Goal: Task Accomplishment & Management: Complete application form

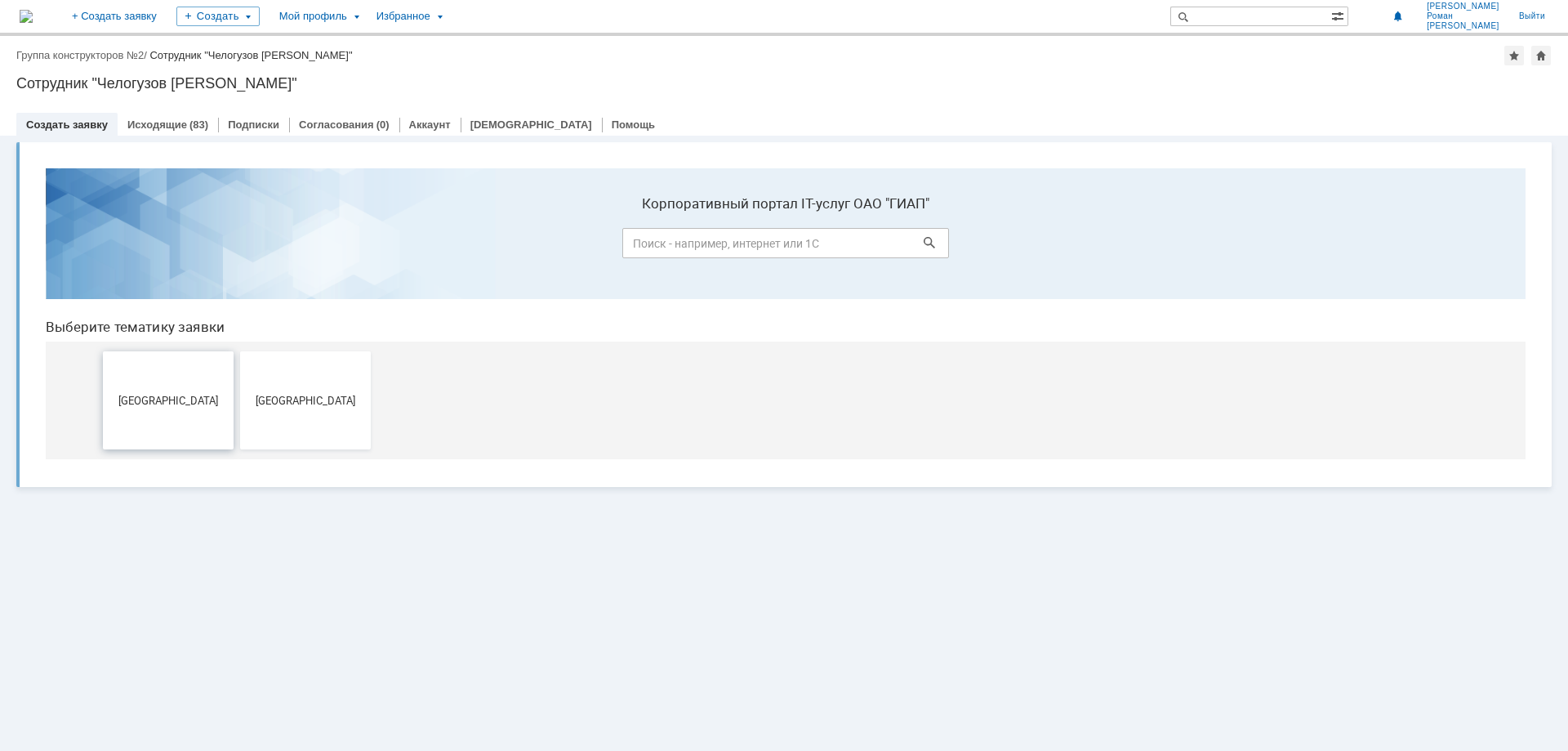
click at [146, 420] on button "Дзержинск" at bounding box center [168, 399] width 130 height 98
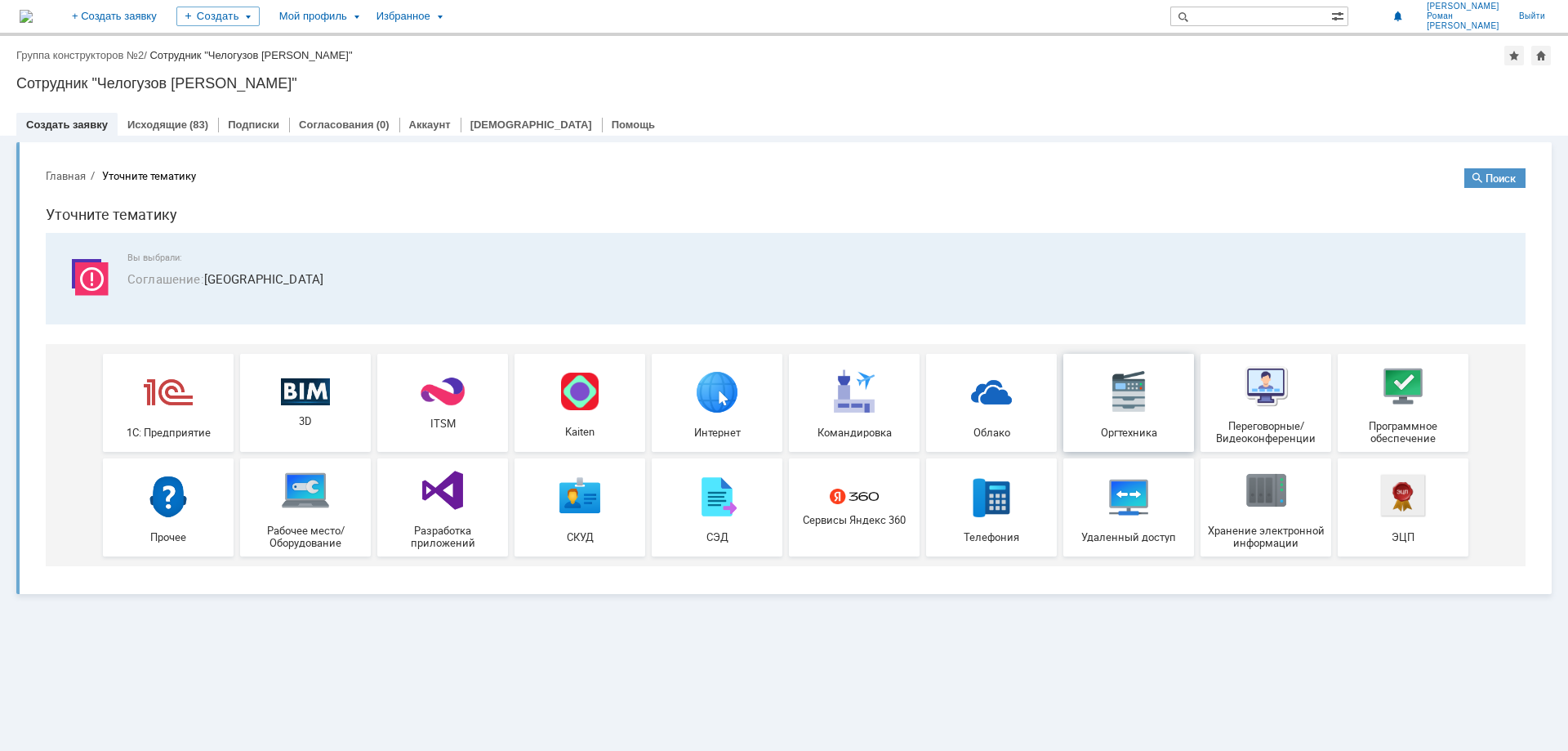
click at [1136, 405] on img at bounding box center [1129, 391] width 49 height 49
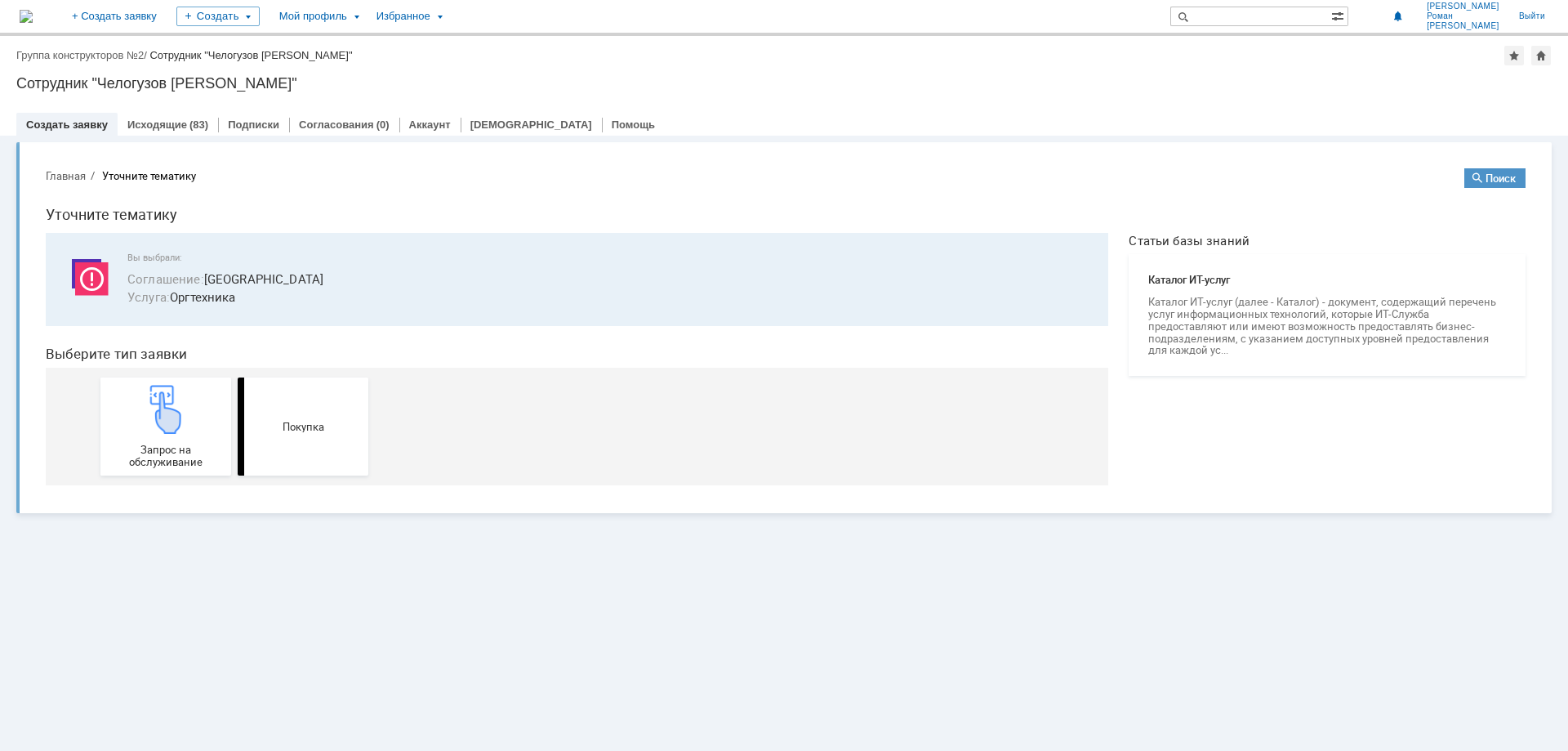
click at [81, 125] on link "Создать заявку" at bounding box center [67, 124] width 82 height 12
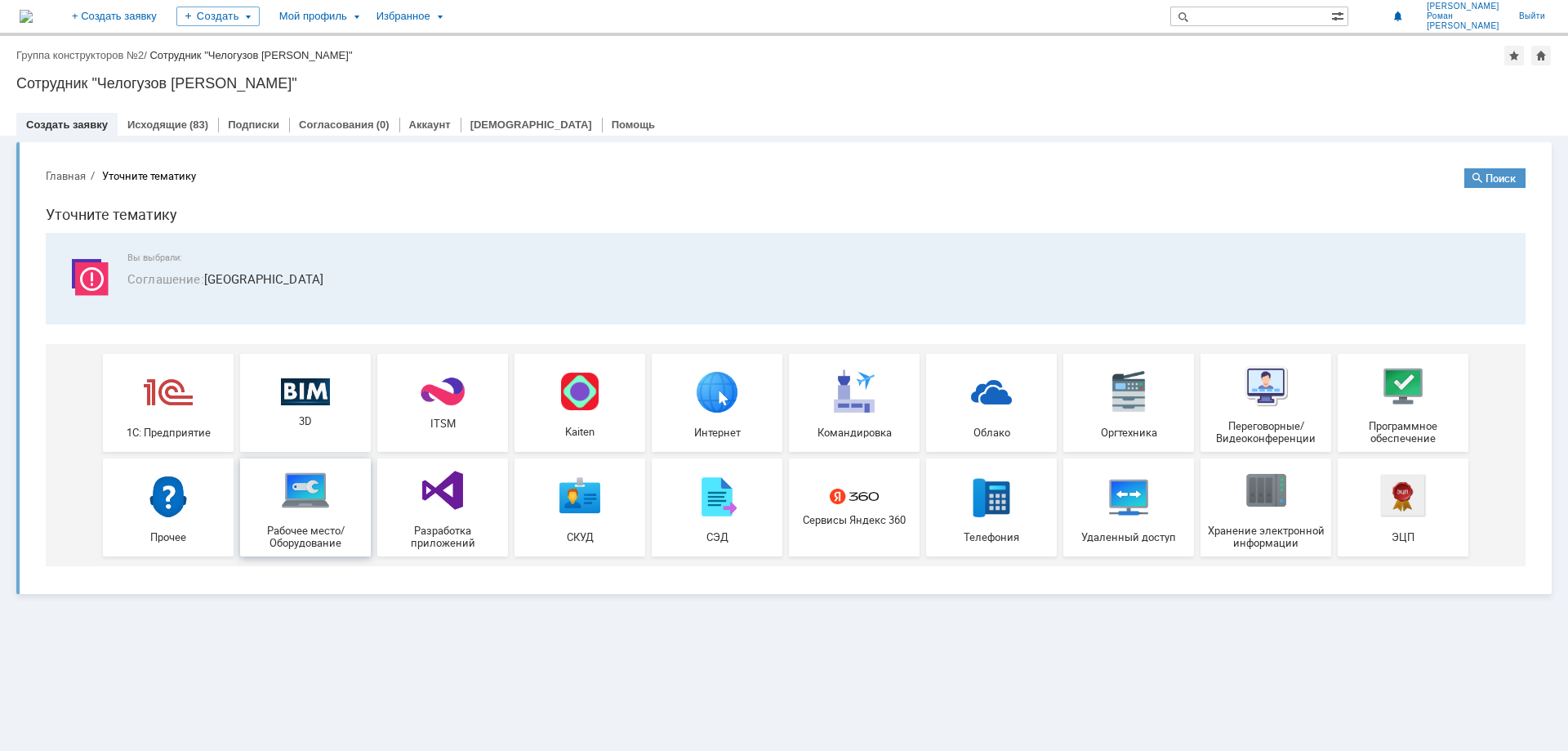
click at [317, 501] on img at bounding box center [306, 490] width 49 height 49
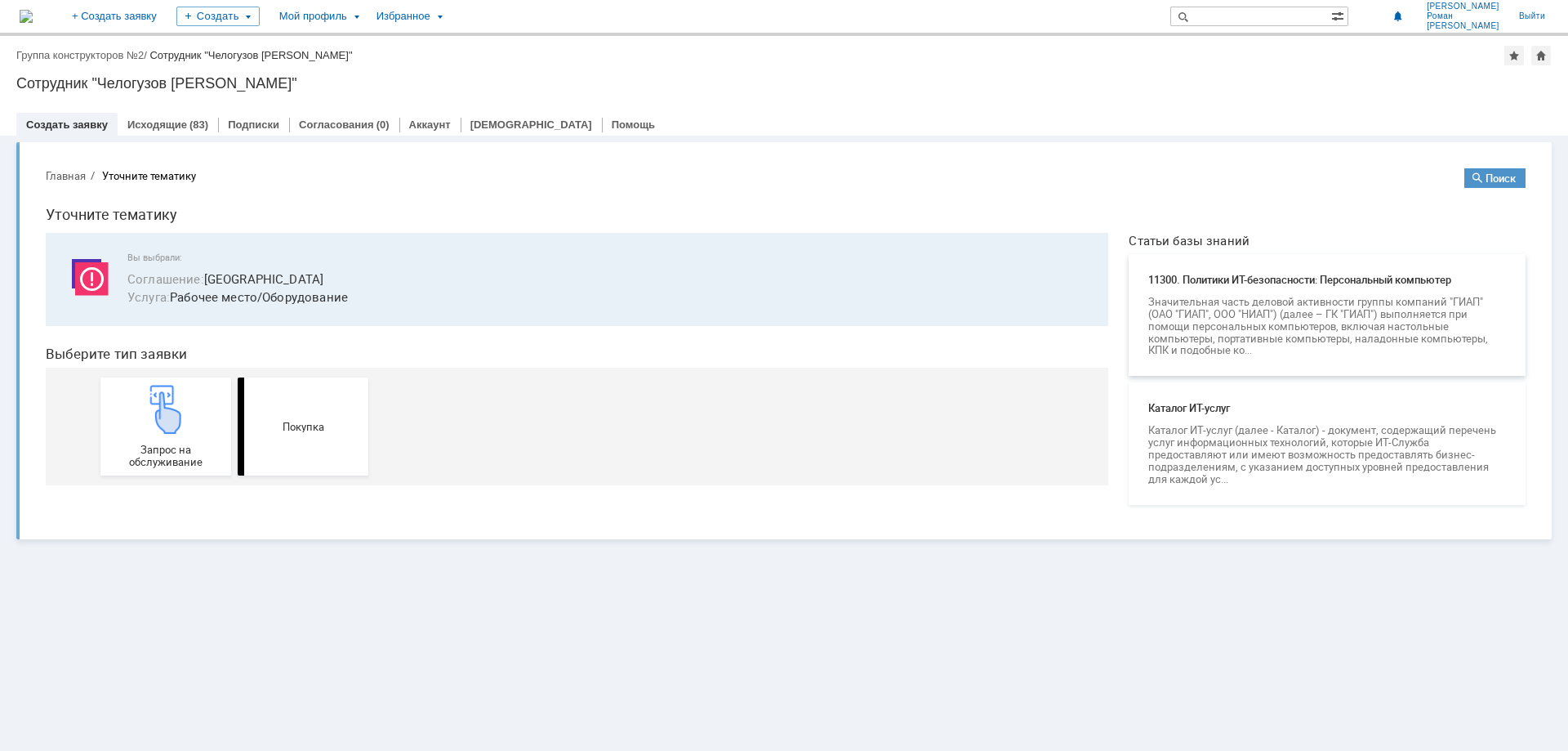
click at [1297, 310] on p "Значительная часть деловой активности группы компаний "ГИАП" (ОАО "ГИАП", ООО "…" at bounding box center [1327, 325] width 358 height 61
click at [1296, 465] on p "Каталог ИТ-услуг (далее - Каталог) - документ, содержащий перечень услуг информ…" at bounding box center [1327, 454] width 358 height 61
click at [342, 428] on span "Покупка" at bounding box center [302, 427] width 121 height 12
click at [197, 439] on div "Запрос на обслуживание" at bounding box center [166, 426] width 121 height 84
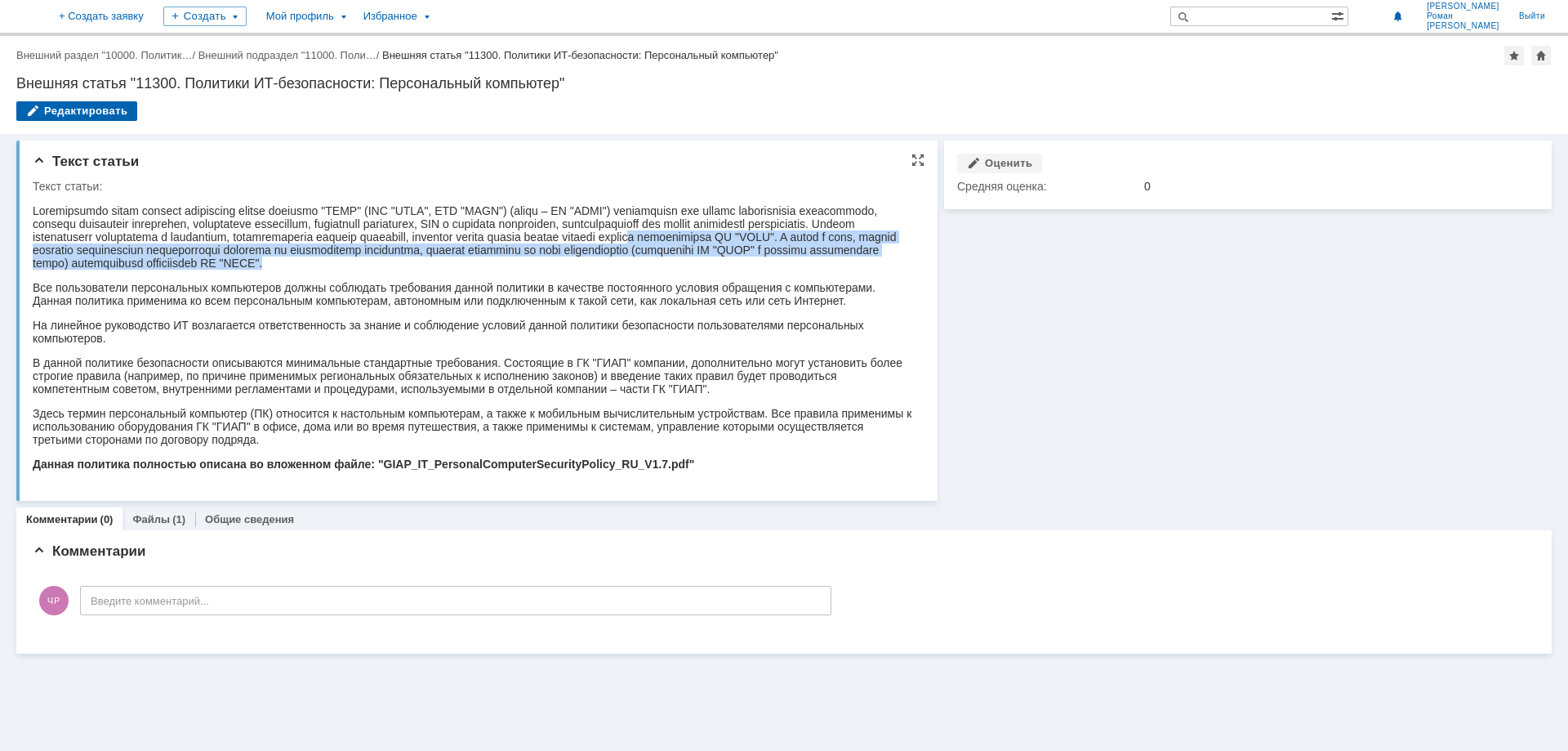
drag, startPoint x: 91, startPoint y: 249, endPoint x: 745, endPoint y: 258, distance: 654.1
click at [745, 258] on p at bounding box center [473, 237] width 882 height 65
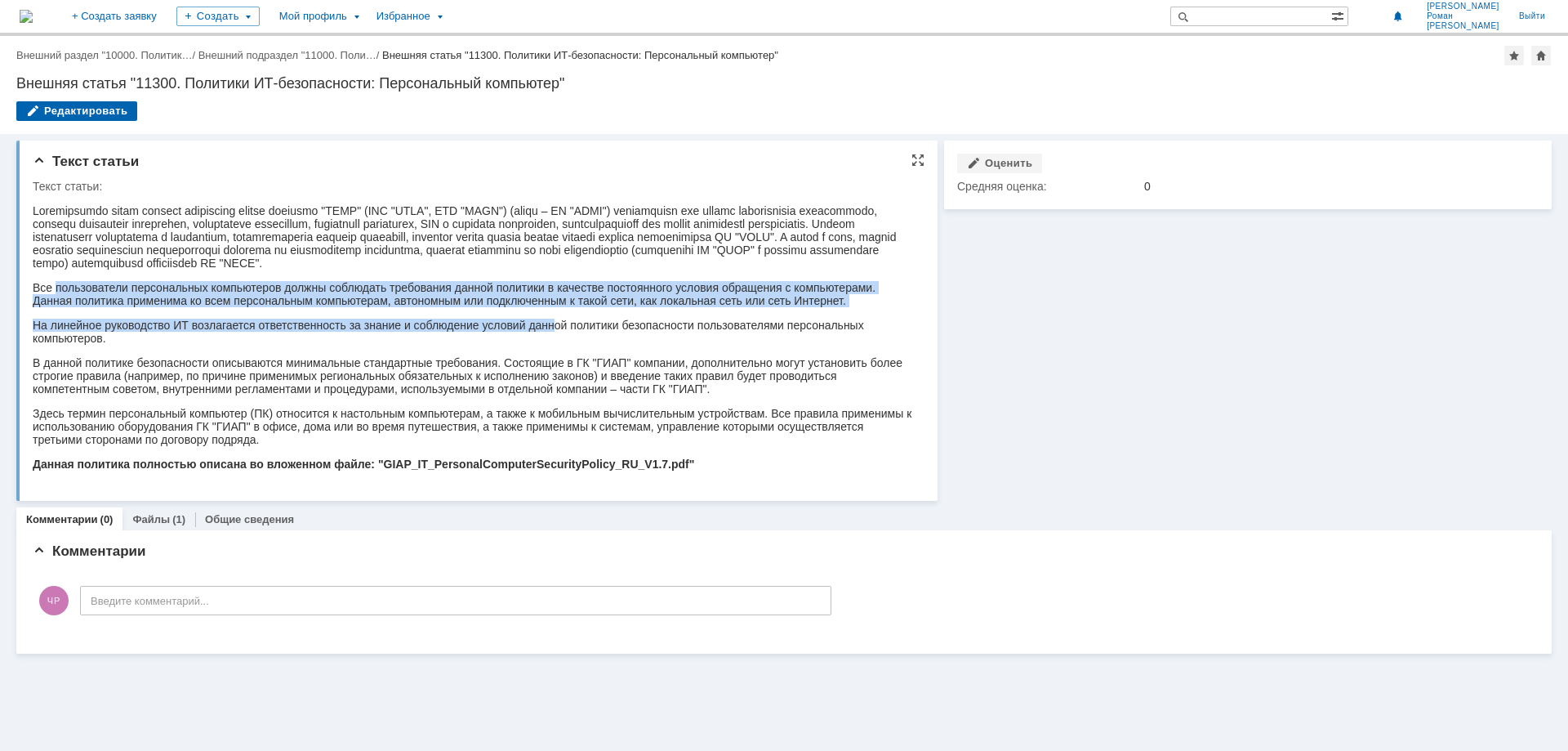
drag, startPoint x: 55, startPoint y: 283, endPoint x: 551, endPoint y: 322, distance: 497.5
click at [551, 322] on body "Все пользователи персональных компьютеров должны соблюдать требования данной по…" at bounding box center [473, 338] width 882 height 289
click at [414, 325] on p "На линейное руководство ИТ возлагается ответственность за знание и соблюдение у…" at bounding box center [473, 331] width 882 height 26
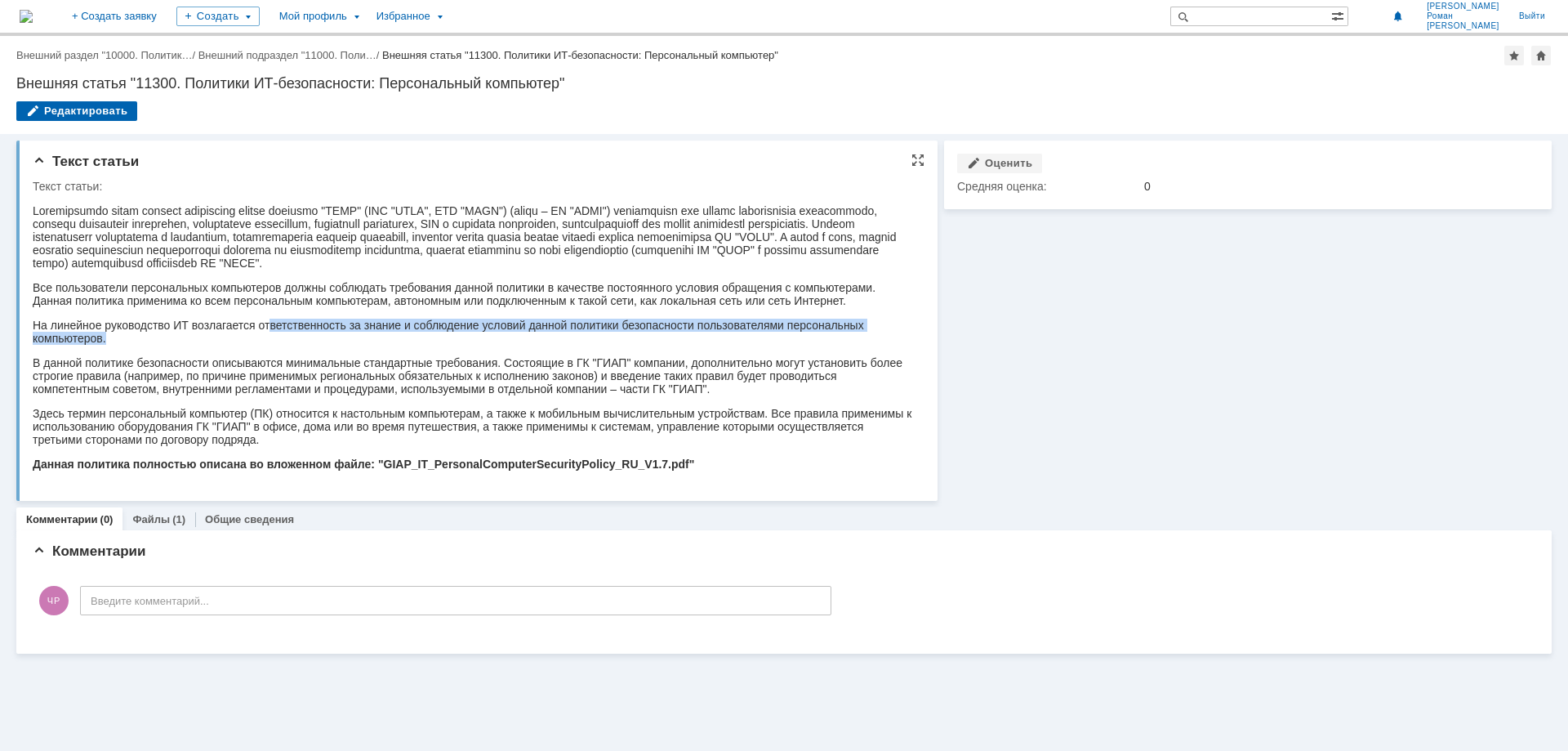
drag, startPoint x: 270, startPoint y: 330, endPoint x: 426, endPoint y: 338, distance: 156.2
click at [426, 338] on p "На линейное руководство ИТ возлагается ответственность за знание и соблюдение у…" at bounding box center [473, 331] width 882 height 26
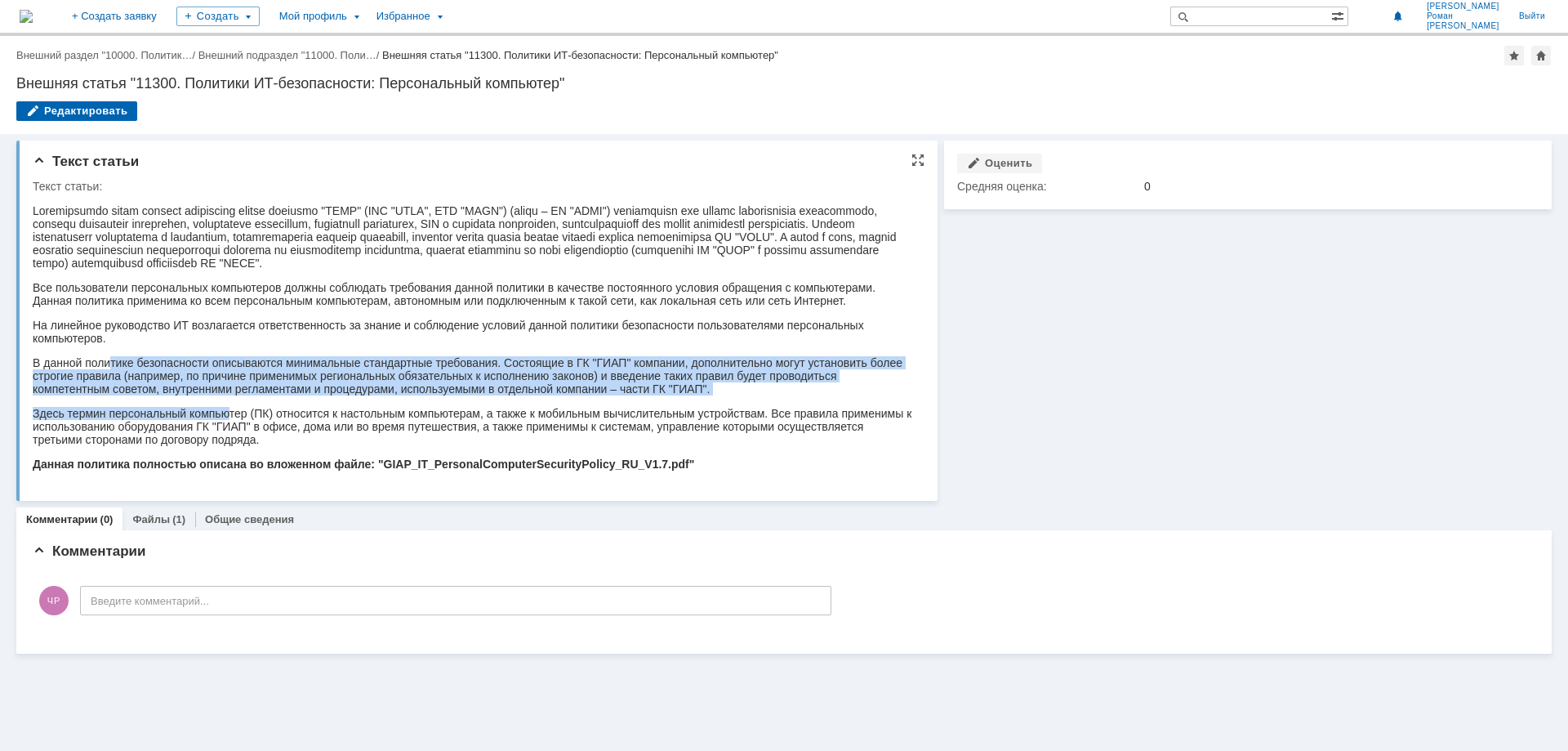
drag, startPoint x: 108, startPoint y: 361, endPoint x: 228, endPoint y: 416, distance: 132.0
click at [228, 416] on body "Все пользователи персональных компьютеров должны соблюдать требования данной по…" at bounding box center [473, 338] width 882 height 289
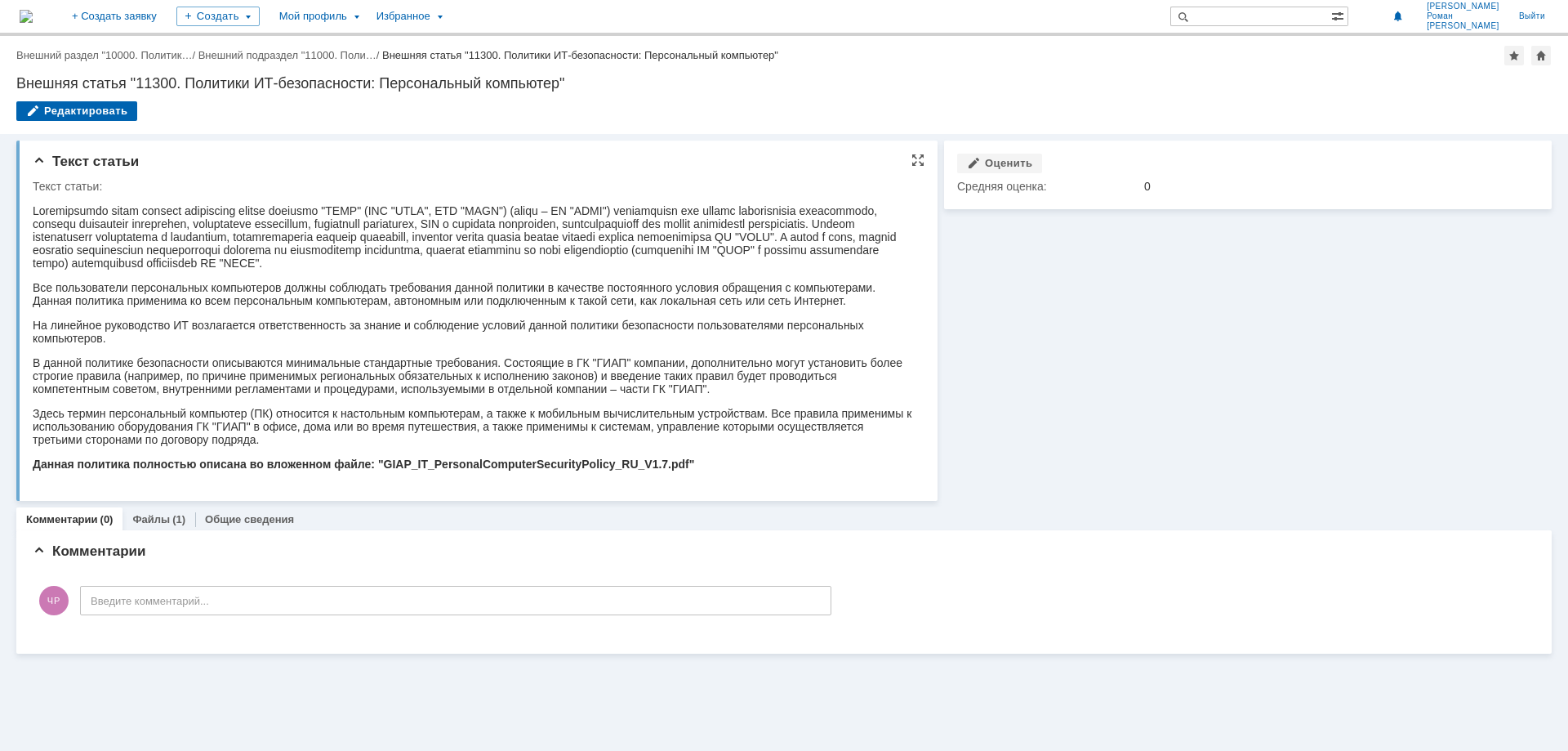
click at [263, 418] on p "Здесь термин персональный компьютер (ПК) относится к настольным компьютерам, а …" at bounding box center [473, 426] width 882 height 39
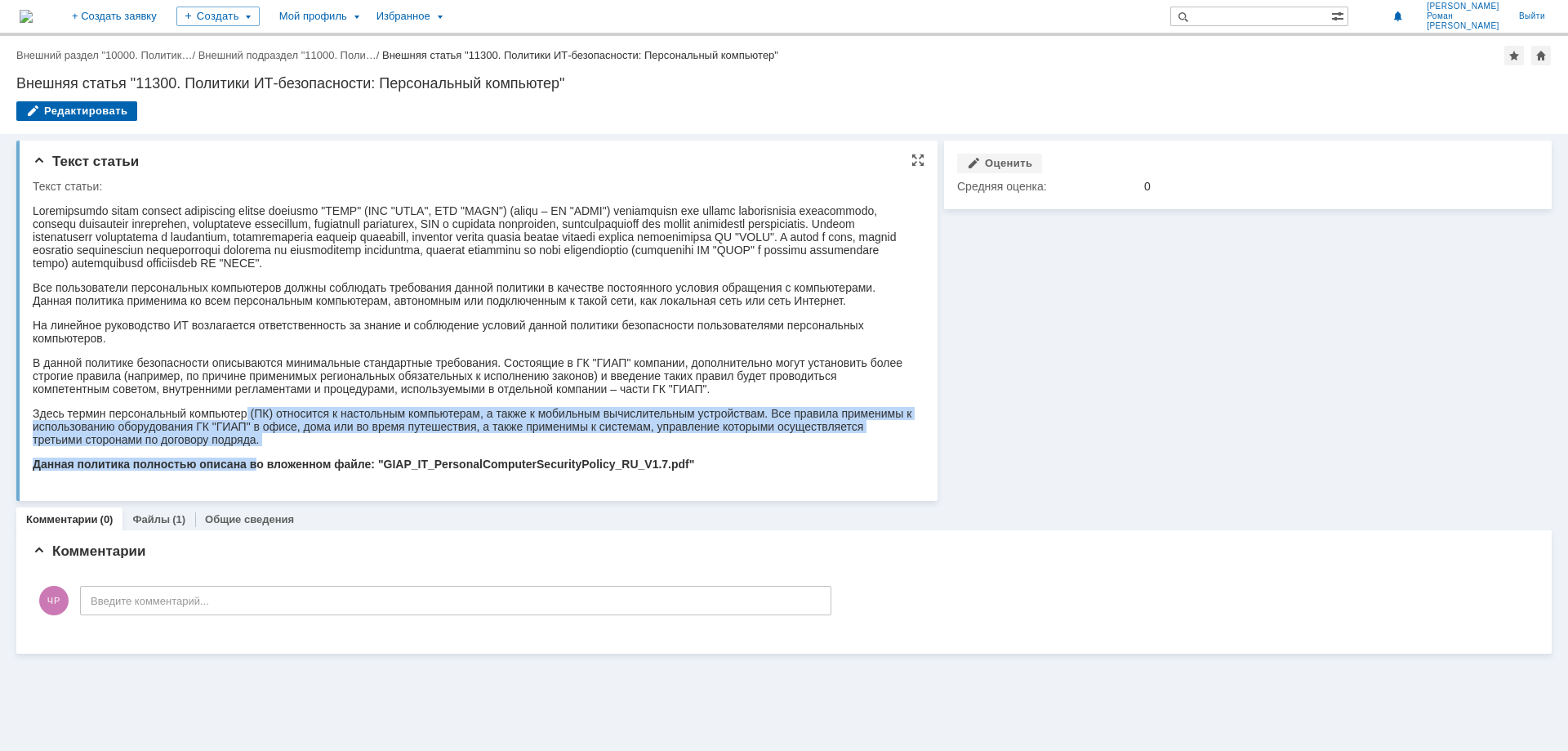
drag, startPoint x: 248, startPoint y: 408, endPoint x: 253, endPoint y: 447, distance: 39.3
click at [253, 447] on body "Все пользователи персональных компьютеров должны соблюдать требования данной по…" at bounding box center [473, 338] width 882 height 289
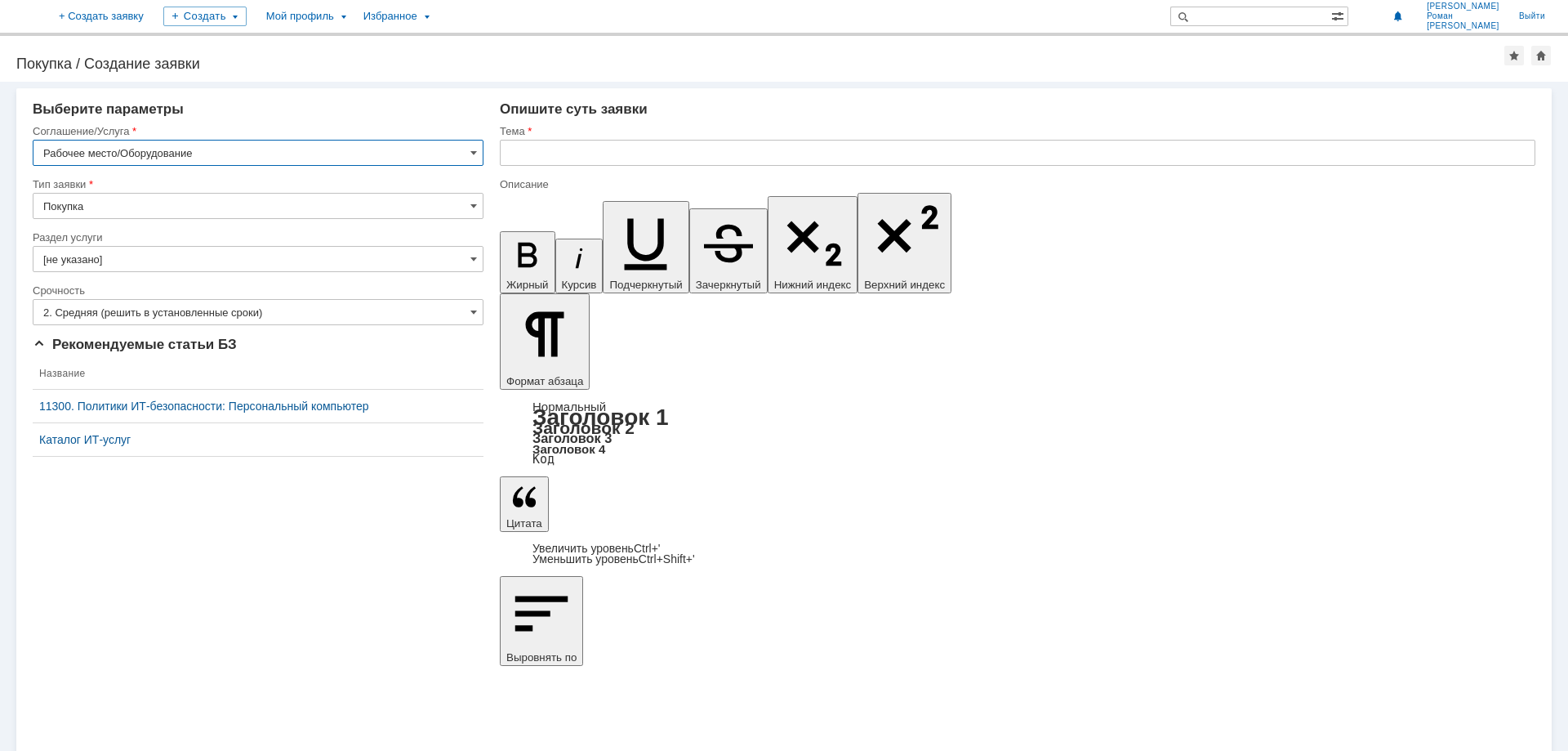
click at [224, 199] on input "Покупка" at bounding box center [258, 206] width 451 height 26
type input "Покупка"
click at [183, 262] on input "[не указано]" at bounding box center [258, 259] width 451 height 26
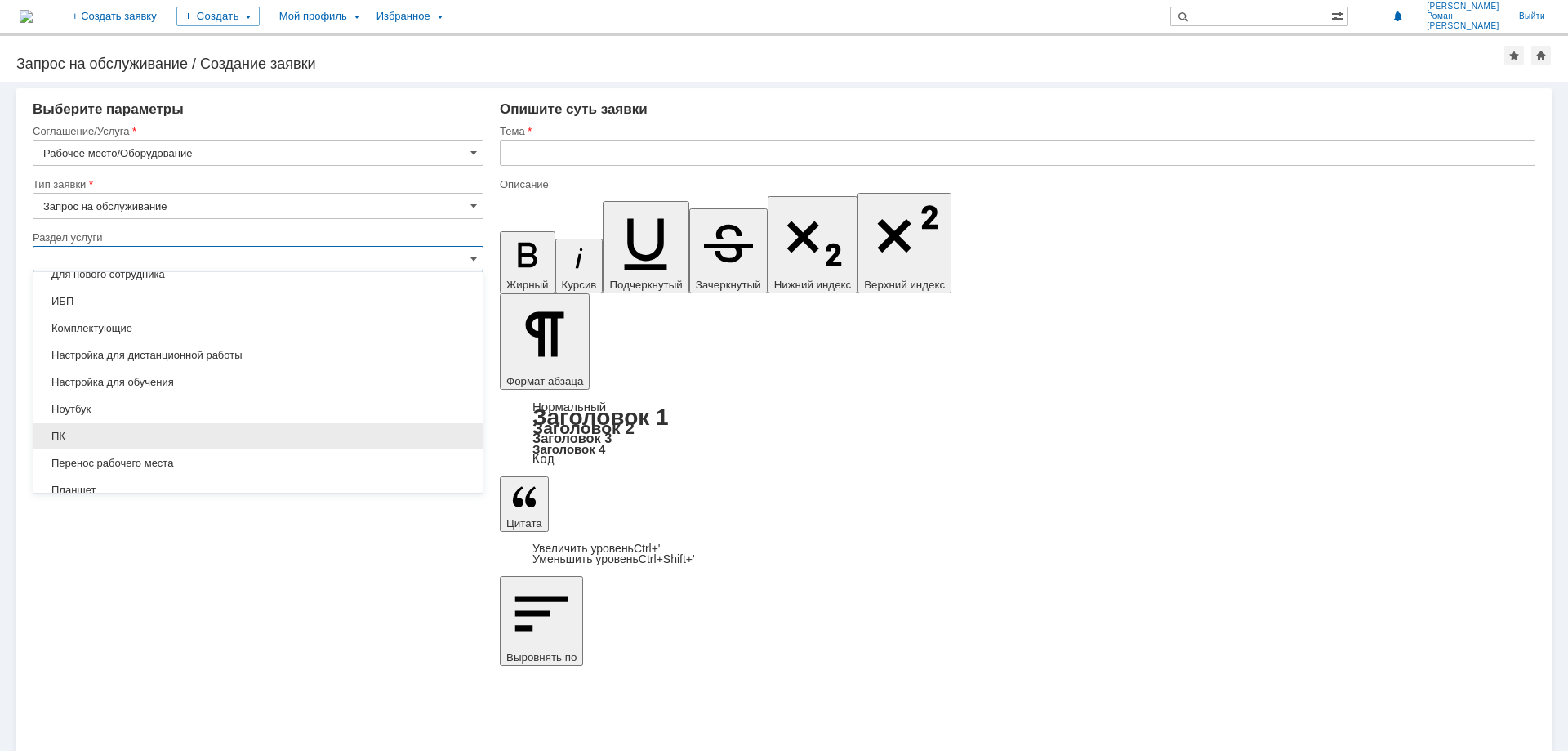
scroll to position [156, 0]
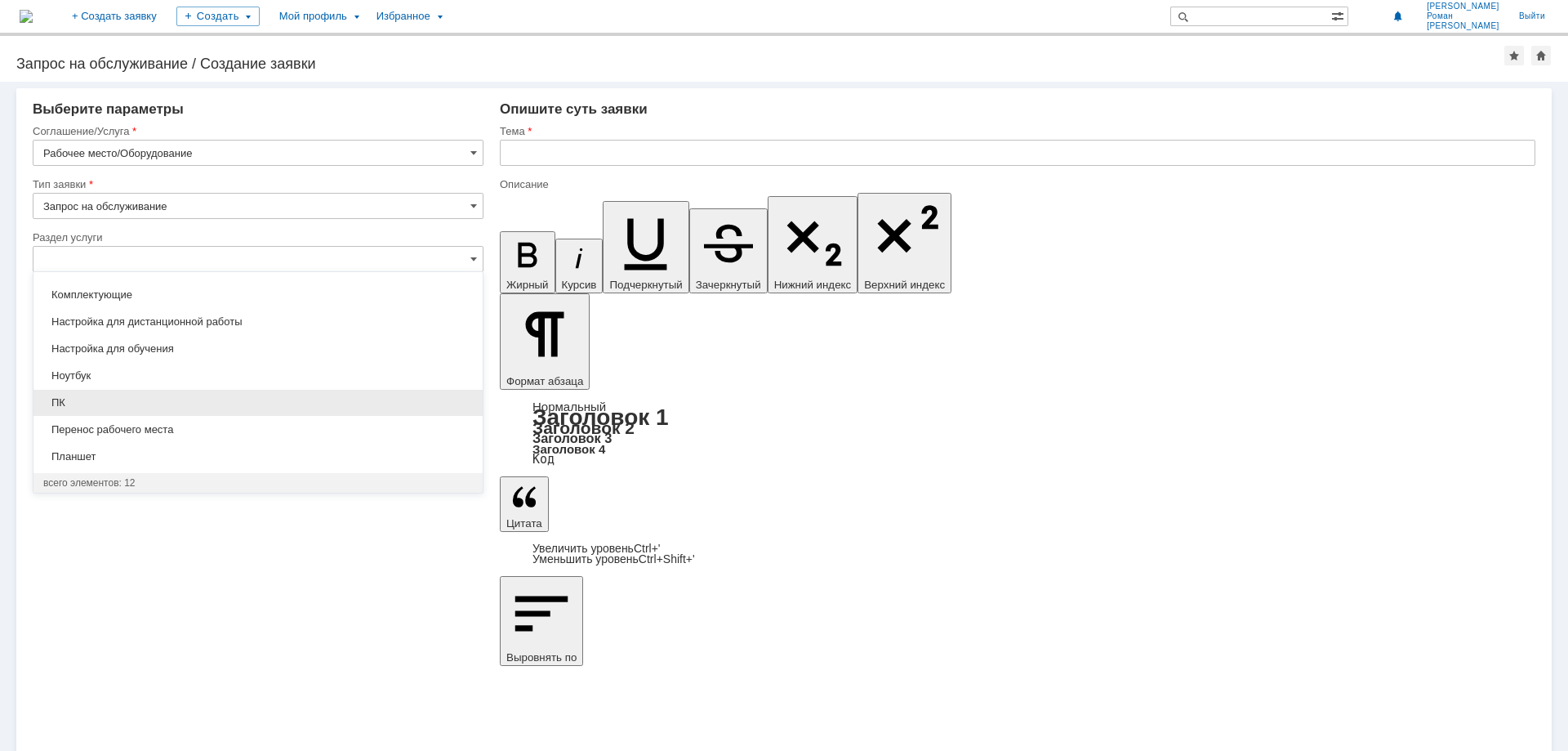
click at [110, 406] on span "ПК" at bounding box center [257, 402] width 429 height 13
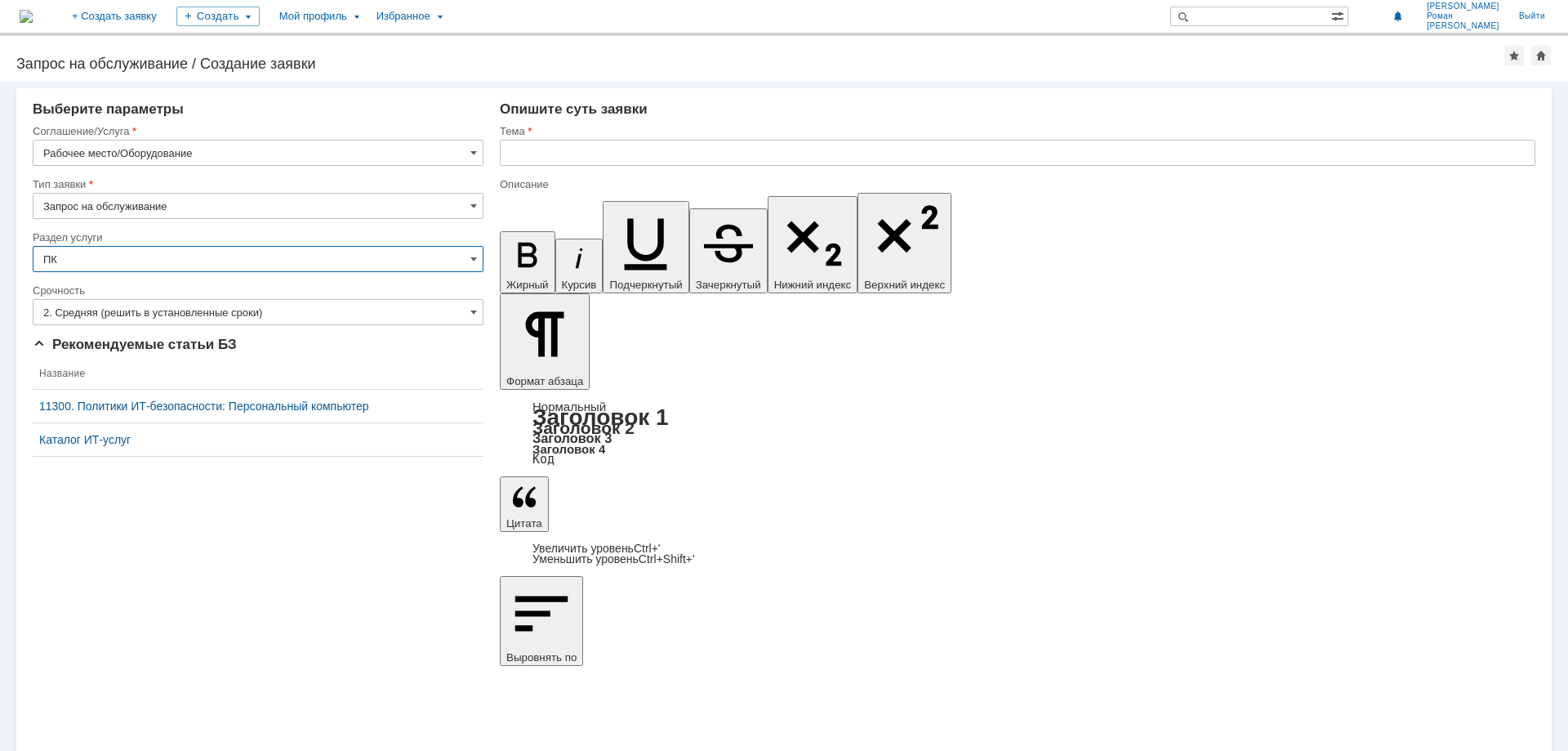
type input "ПК"
click at [290, 309] on input "2. Средняя (решить в установленные сроки)" at bounding box center [258, 312] width 451 height 26
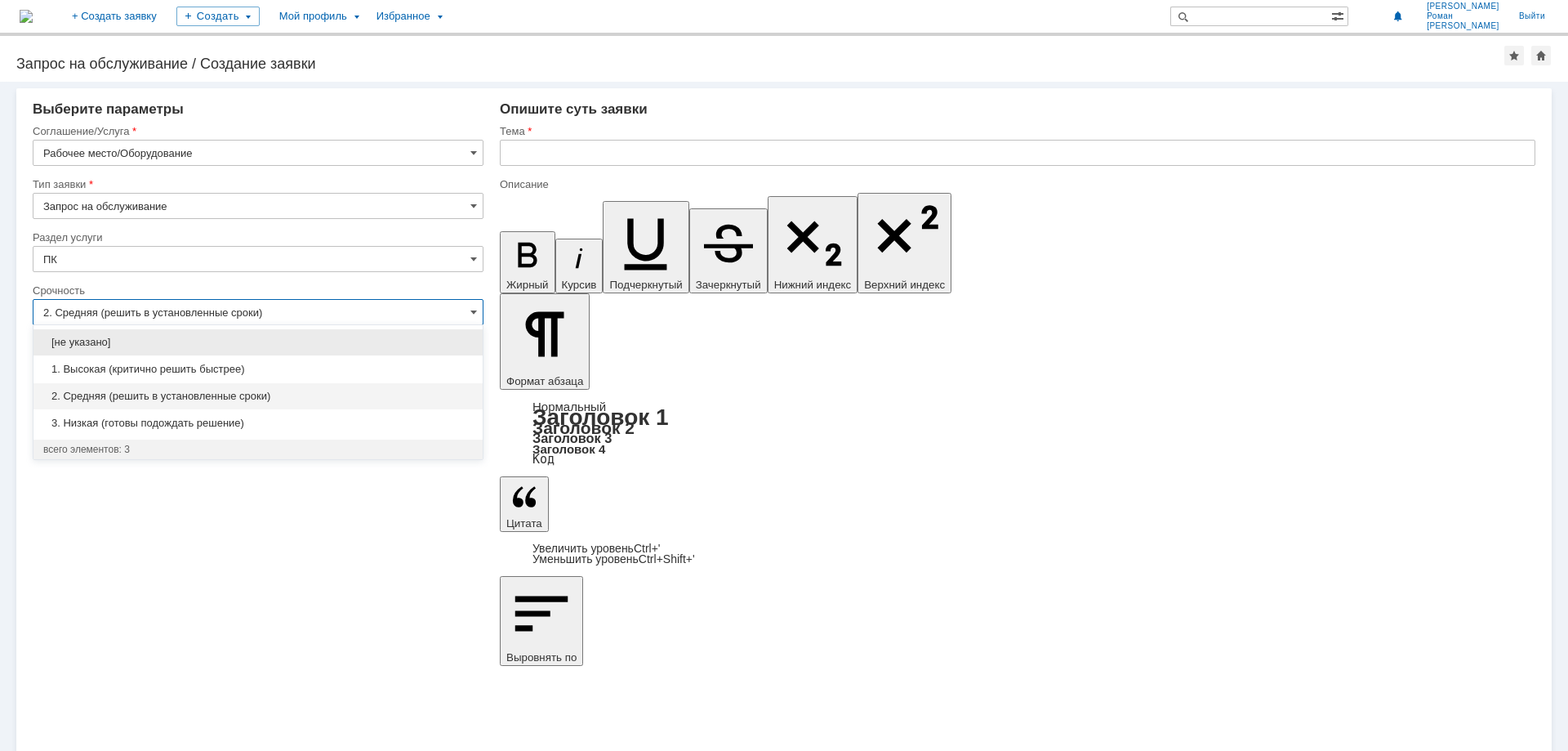
click at [231, 398] on span "2. Средняя (решить в установленные сроки)" at bounding box center [257, 396] width 429 height 13
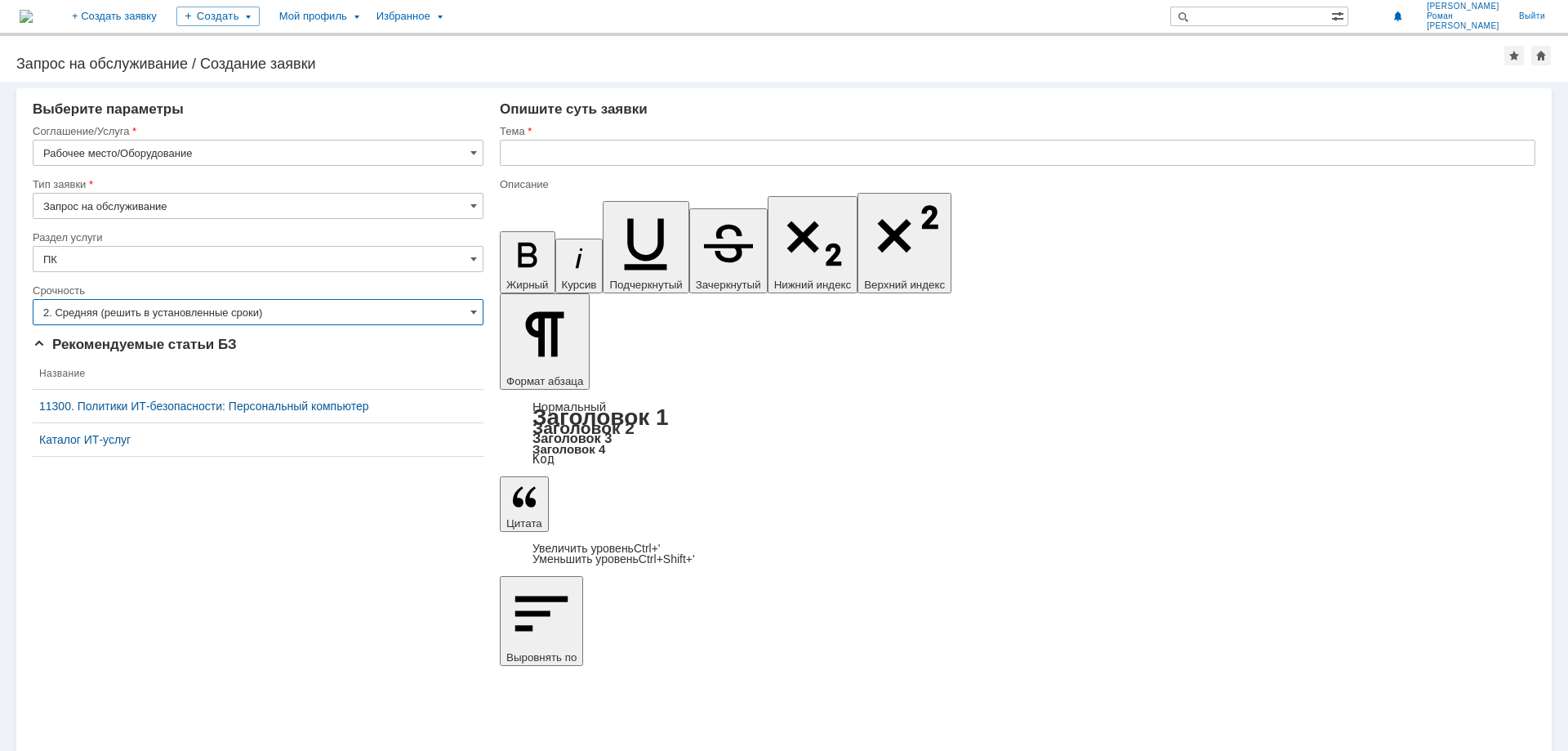
type input "2. Средняя (решить в установленные сроки)"
click at [573, 159] on input "text" at bounding box center [1017, 152] width 1036 height 26
